Goal: Task Accomplishment & Management: Manage account settings

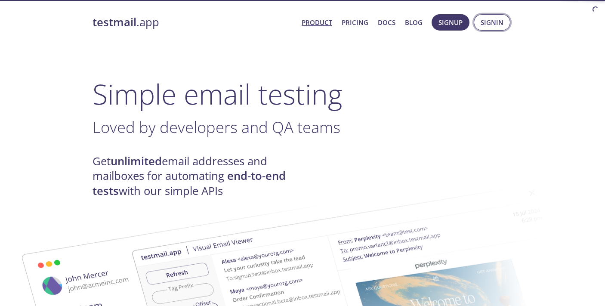
click at [493, 25] on span "Signin" at bounding box center [491, 22] width 23 height 11
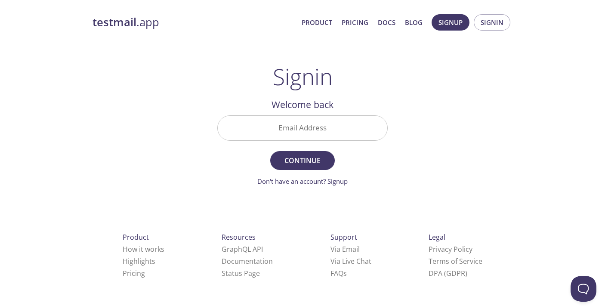
click at [310, 129] on input "Email Address" at bounding box center [302, 128] width 169 height 25
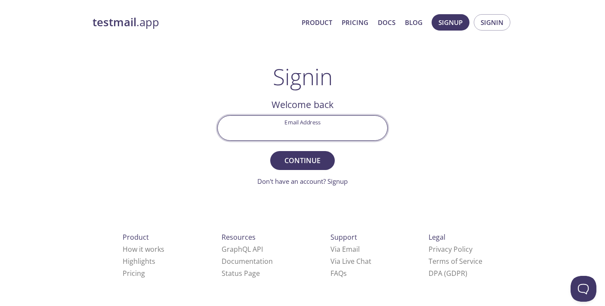
click at [259, 132] on input "Email Address" at bounding box center [302, 128] width 169 height 25
paste input "[PERSON_NAME][EMAIL_ADDRESS][PERSON_NAME][DOMAIN_NAME]"
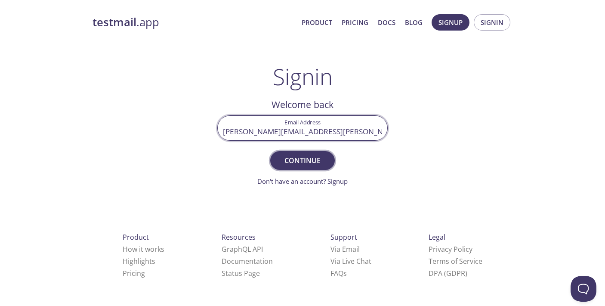
type input "[PERSON_NAME][EMAIL_ADDRESS][PERSON_NAME][DOMAIN_NAME]"
click at [291, 162] on span "Continue" at bounding box center [303, 160] width 46 height 12
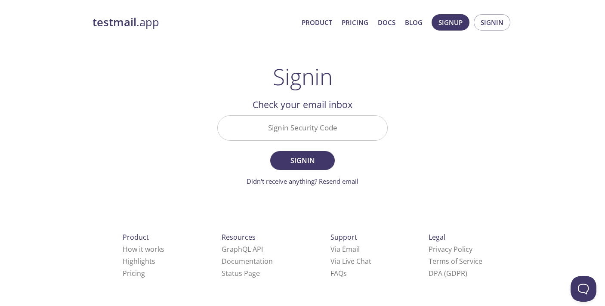
click at [314, 136] on input "Signin Security Code" at bounding box center [302, 128] width 169 height 25
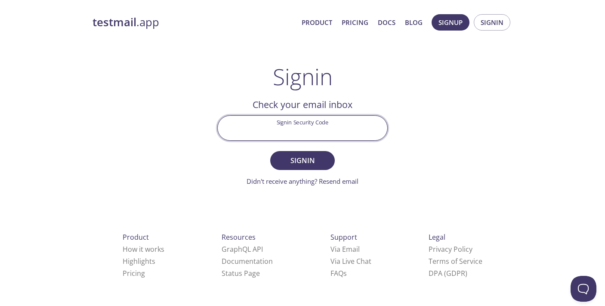
paste input "MDNDBXU"
type input "MDNDBXU"
click at [312, 159] on span "Signin" at bounding box center [303, 160] width 46 height 12
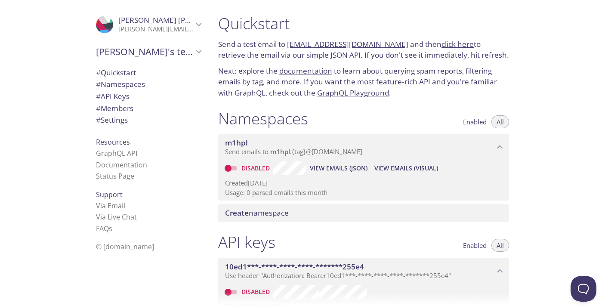
click at [129, 246] on span "© [DOMAIN_NAME]" at bounding box center [125, 246] width 58 height 9
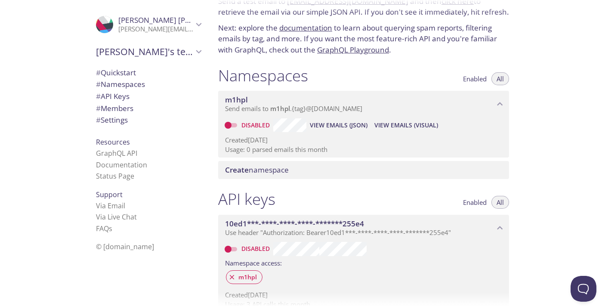
scroll to position [29, 0]
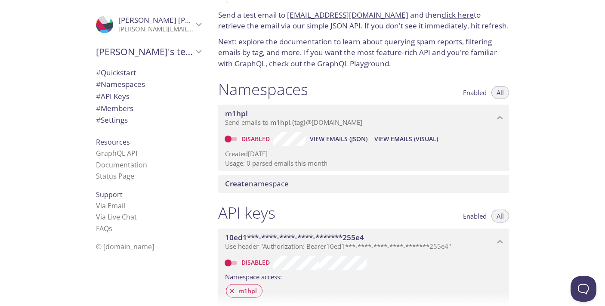
click at [333, 141] on span "View Emails (JSON)" at bounding box center [339, 139] width 58 height 10
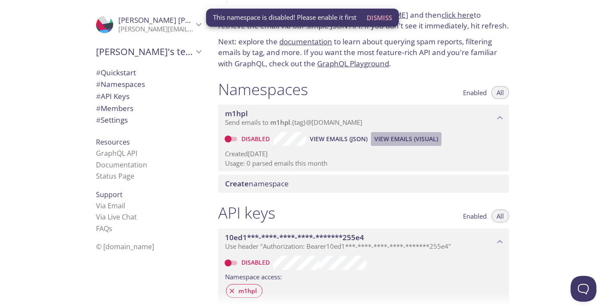
click at [384, 135] on span "View Emails (Visual)" at bounding box center [406, 139] width 64 height 10
click at [362, 126] on span "Send emails to m1hpl . {tag} @[DOMAIN_NAME]" at bounding box center [293, 122] width 137 height 9
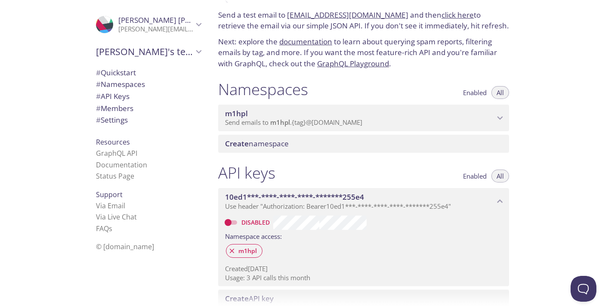
click at [362, 126] on span "Send emails to m1hpl . {tag} @[DOMAIN_NAME]" at bounding box center [293, 122] width 137 height 9
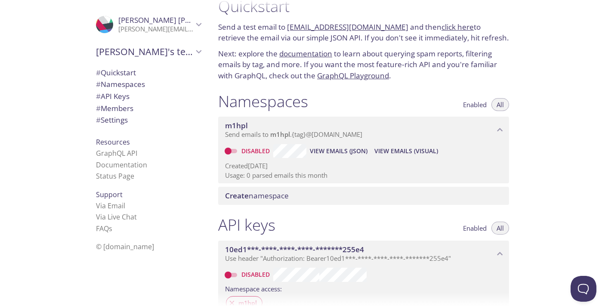
scroll to position [13, 0]
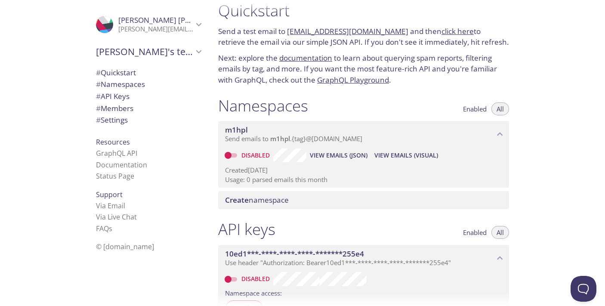
click at [294, 138] on span "Send emails to m1hpl . {tag} @[DOMAIN_NAME]" at bounding box center [293, 138] width 137 height 9
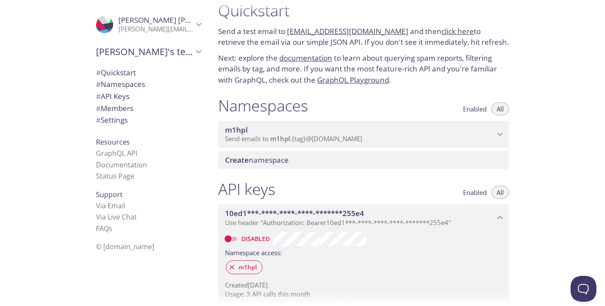
click at [294, 138] on span "Send emails to m1hpl . {tag} @[DOMAIN_NAME]" at bounding box center [293, 138] width 137 height 9
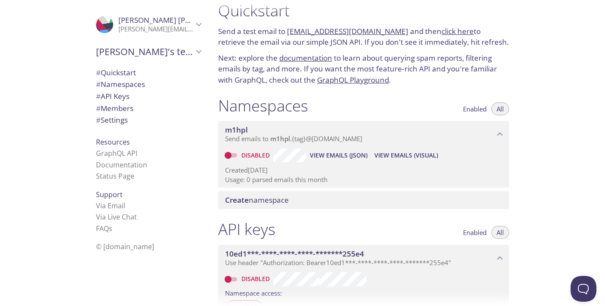
click at [366, 31] on link "[EMAIL_ADDRESS][DOMAIN_NAME]" at bounding box center [347, 31] width 121 height 10
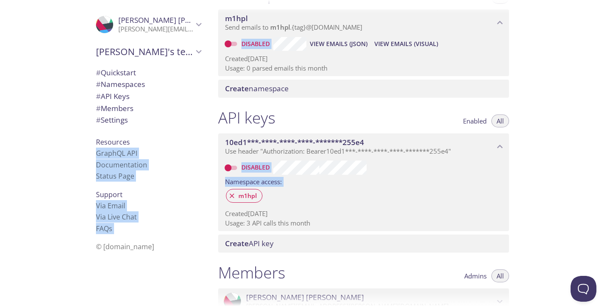
scroll to position [139, 0]
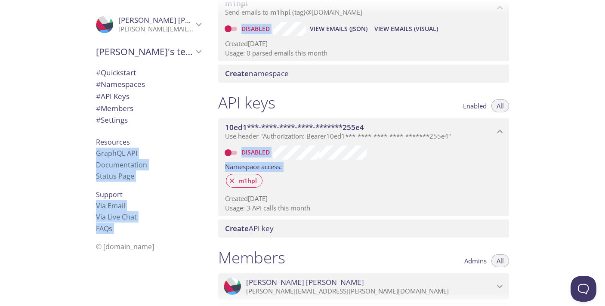
drag, startPoint x: 222, startPoint y: 10, endPoint x: 348, endPoint y: 280, distance: 298.4
click at [348, 280] on div ".cls-1 { fill: #6d5ca8; } .cls-2 { fill: #3fc191; } .cls-3 { fill: #3b4752; } .…" at bounding box center [302, 153] width 605 height 306
copy div ".cls-1 { fill: #6d5ca8; } .cls-2 { fill: #3fc191; } .cls-3 { fill: #3b4752; } .…"
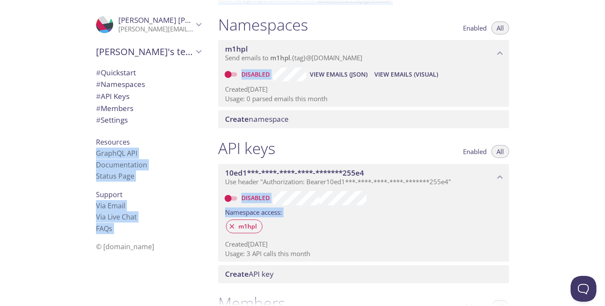
scroll to position [92, 0]
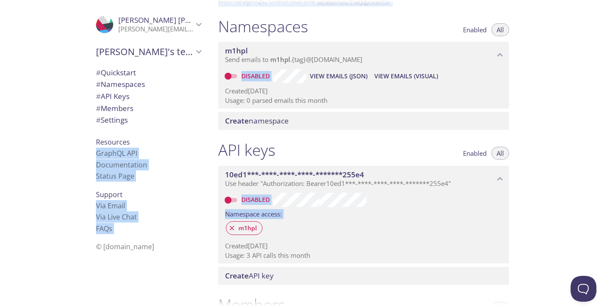
click at [512, 96] on div "Namespaces Enabled All m1hpl Send emails to m1hpl . {tag} @[DOMAIN_NAME] Disabl…" at bounding box center [363, 74] width 305 height 124
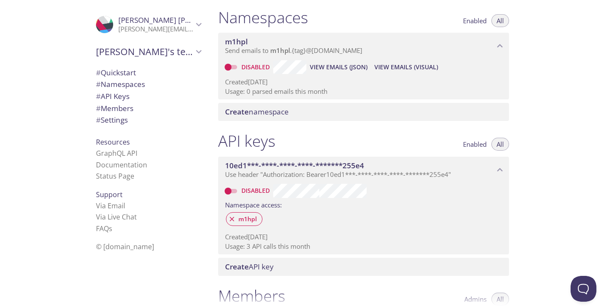
scroll to position [102, 0]
click at [386, 65] on span "View Emails (Visual)" at bounding box center [406, 66] width 64 height 10
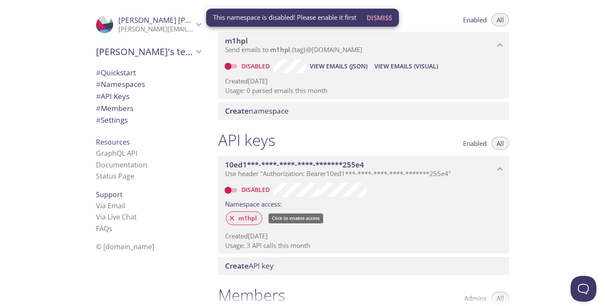
click at [232, 219] on icon at bounding box center [232, 218] width 5 height 5
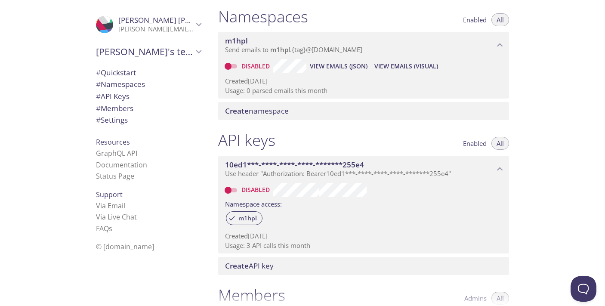
click at [397, 63] on span "View Emails (Visual)" at bounding box center [406, 66] width 64 height 10
click at [387, 65] on span "View Emails (Visual)" at bounding box center [406, 66] width 64 height 10
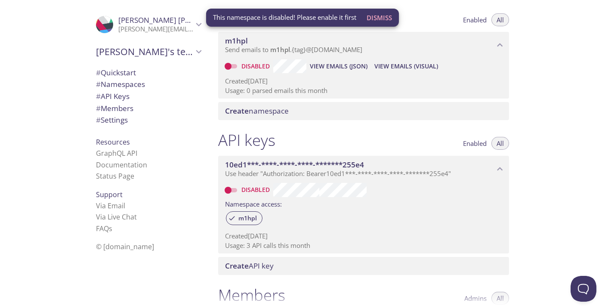
click at [387, 65] on span "View Emails (Visual)" at bounding box center [406, 66] width 64 height 10
click at [237, 66] on input "Disabled" at bounding box center [227, 66] width 31 height 10
checkbox input "true"
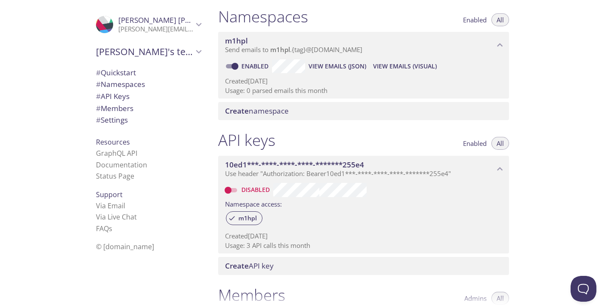
click at [384, 65] on span "View Emails (Visual)" at bounding box center [405, 66] width 64 height 10
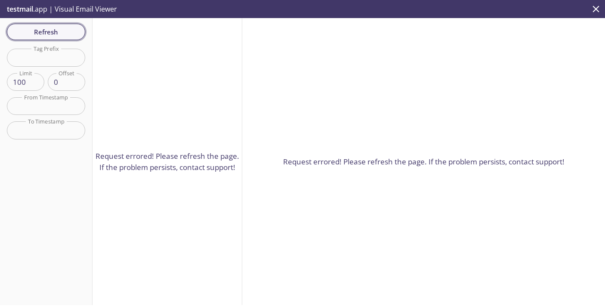
click at [46, 34] on span "Refresh" at bounding box center [46, 31] width 65 height 11
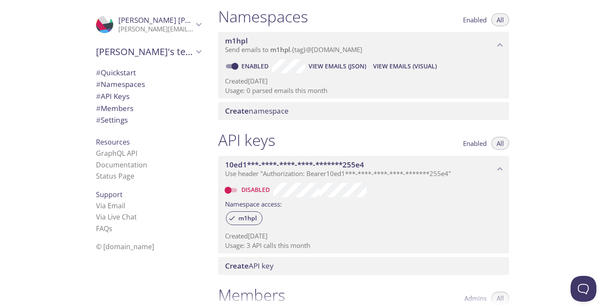
click at [237, 191] on input "Disabled" at bounding box center [227, 190] width 31 height 10
checkbox input "true"
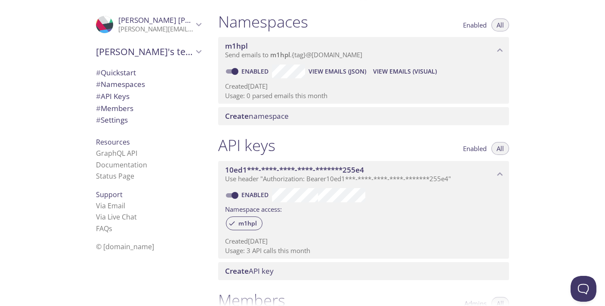
scroll to position [96, 0]
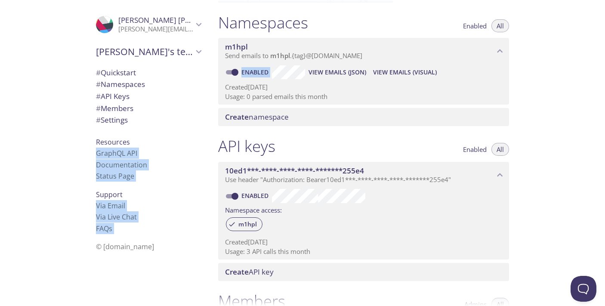
drag, startPoint x: 266, startPoint y: 12, endPoint x: 323, endPoint y: 109, distance: 112.4
click at [323, 109] on div ".cls-1 { fill: #6d5ca8; } .cls-2 { fill: #3fc191; } .cls-3 { fill: #3b4752; } .…" at bounding box center [302, 153] width 605 height 306
click at [242, 12] on div at bounding box center [302, 7] width 605 height 14
drag, startPoint x: 242, startPoint y: 12, endPoint x: 373, endPoint y: 267, distance: 286.6
click at [373, 267] on div ".cls-1 { fill: #6d5ca8; } .cls-2 { fill: #3fc191; } .cls-3 { fill: #3b4752; } .…" at bounding box center [302, 153] width 605 height 306
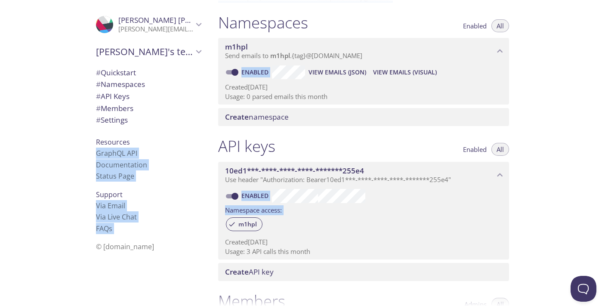
click at [329, 145] on div "API keys Enabled All" at bounding box center [363, 147] width 291 height 22
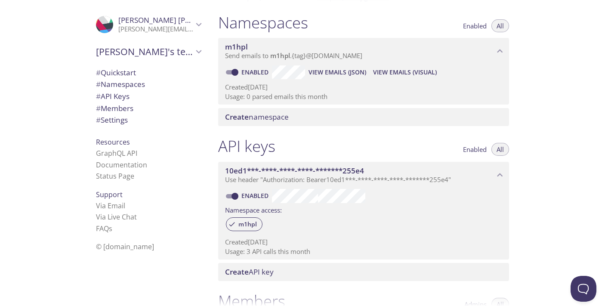
click at [332, 97] on p "Usage: 0 parsed emails this month" at bounding box center [363, 96] width 277 height 9
drag, startPoint x: 332, startPoint y: 97, endPoint x: 296, endPoint y: 56, distance: 54.3
click at [296, 56] on div "m1hpl Send emails to m1hpl . {tag} @[DOMAIN_NAME] Enabled View Emails (JSON) Vi…" at bounding box center [363, 71] width 291 height 67
click at [371, 276] on span "Create API key" at bounding box center [365, 271] width 280 height 9
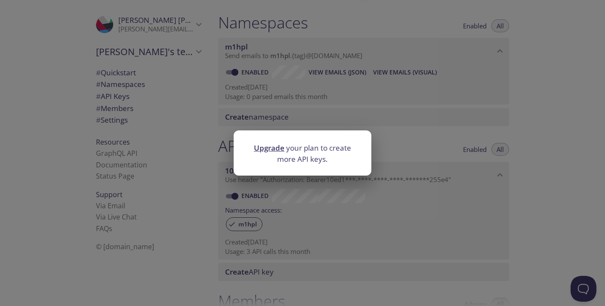
click at [531, 234] on div "Upgrade your plan to create more API keys." at bounding box center [302, 153] width 605 height 306
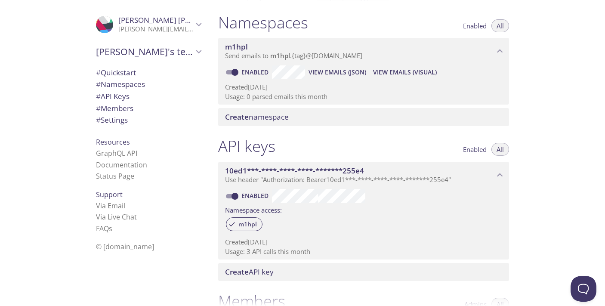
click at [395, 72] on span "View Emails (Visual)" at bounding box center [405, 72] width 64 height 10
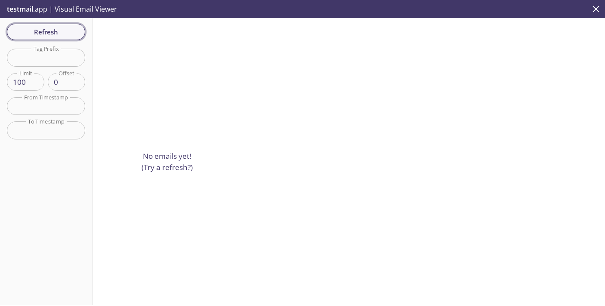
click at [48, 31] on span "Refresh" at bounding box center [46, 31] width 65 height 11
click at [72, 12] on p "testmail .app | Visual Email Viewer" at bounding box center [61, 9] width 122 height 18
click at [82, 8] on p "testmail .app | Visual Email Viewer" at bounding box center [61, 9] width 122 height 18
click at [594, 13] on icon "close" at bounding box center [595, 8] width 11 height 11
